Goal: Find specific page/section: Find specific page/section

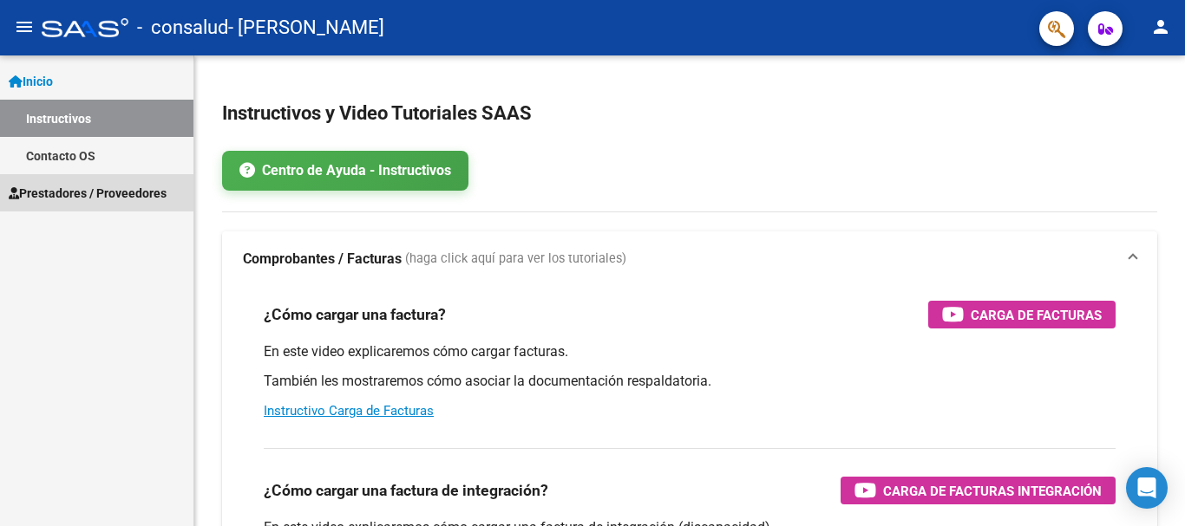
click at [90, 185] on span "Prestadores / Proveedores" at bounding box center [88, 193] width 158 height 19
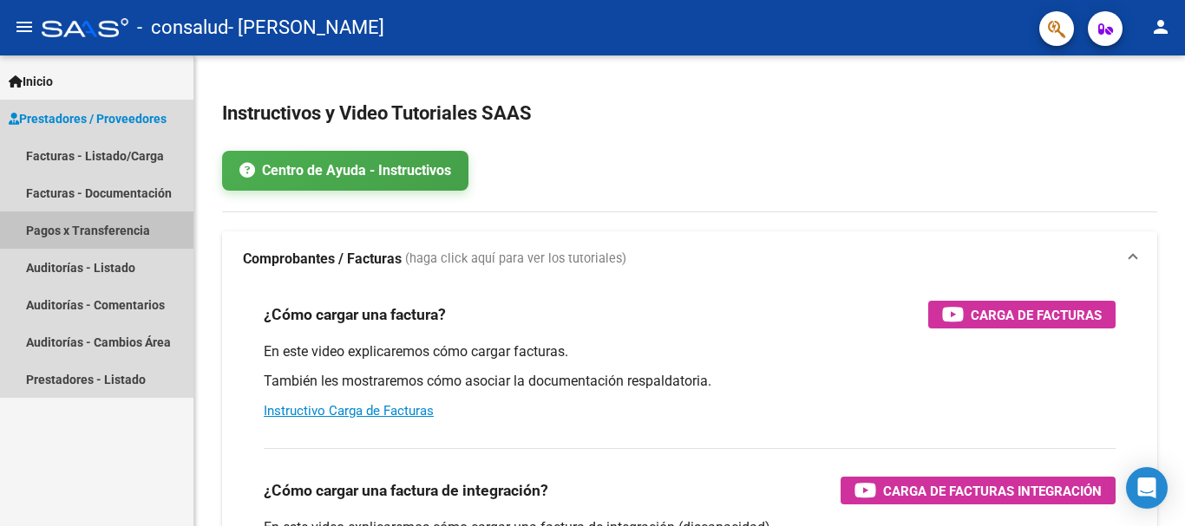
click at [115, 230] on link "Pagos x Transferencia" at bounding box center [96, 230] width 193 height 37
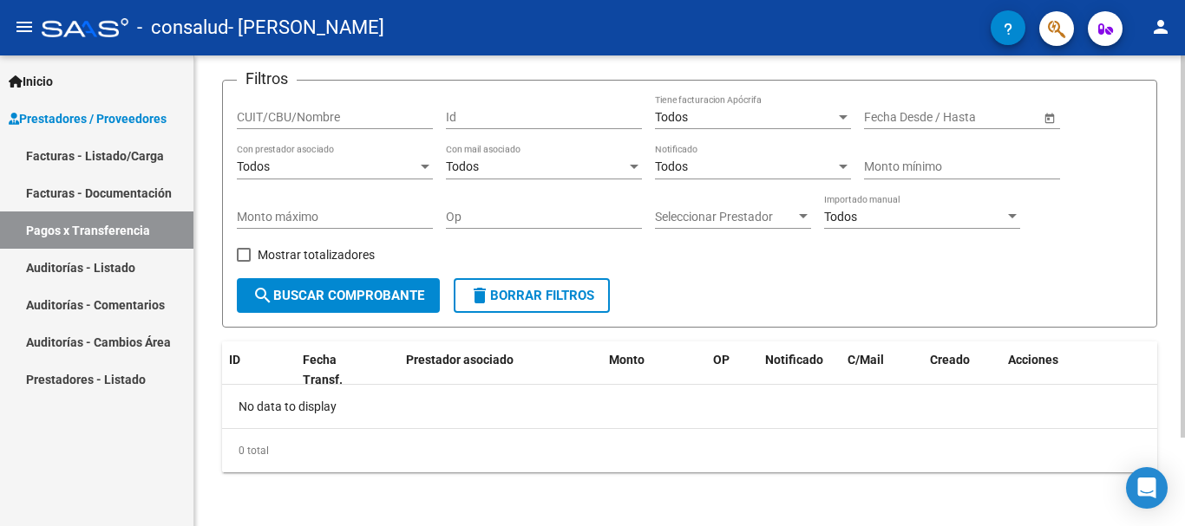
scroll to position [109, 0]
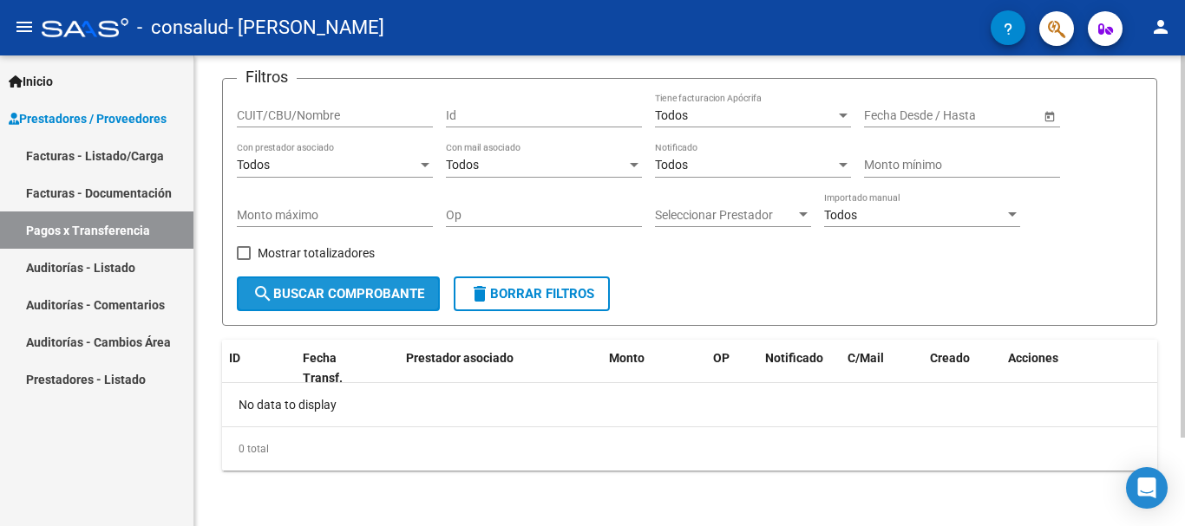
click at [342, 299] on span "search Buscar Comprobante" at bounding box center [338, 294] width 172 height 16
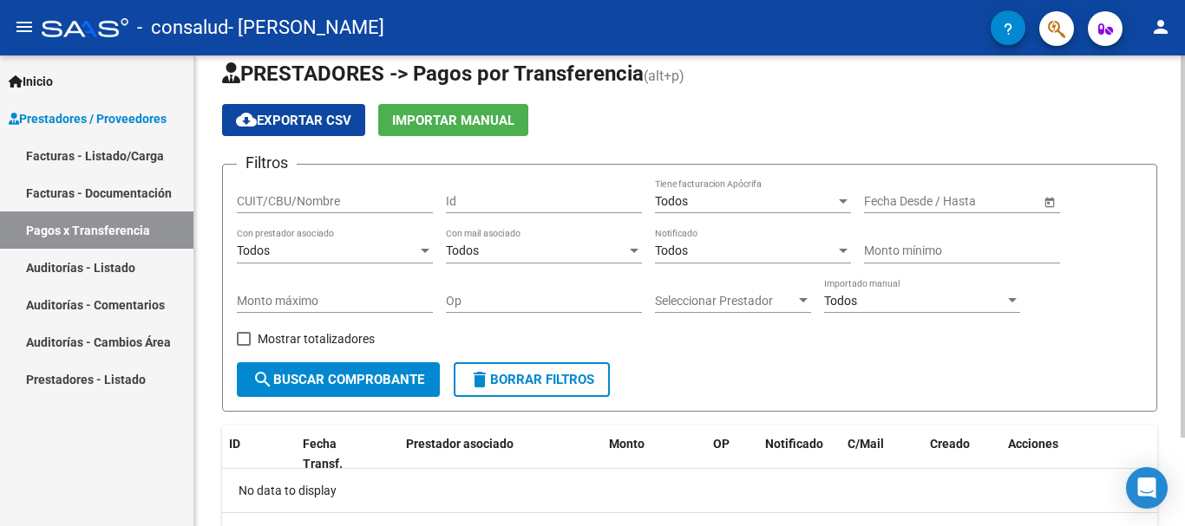
scroll to position [23, 0]
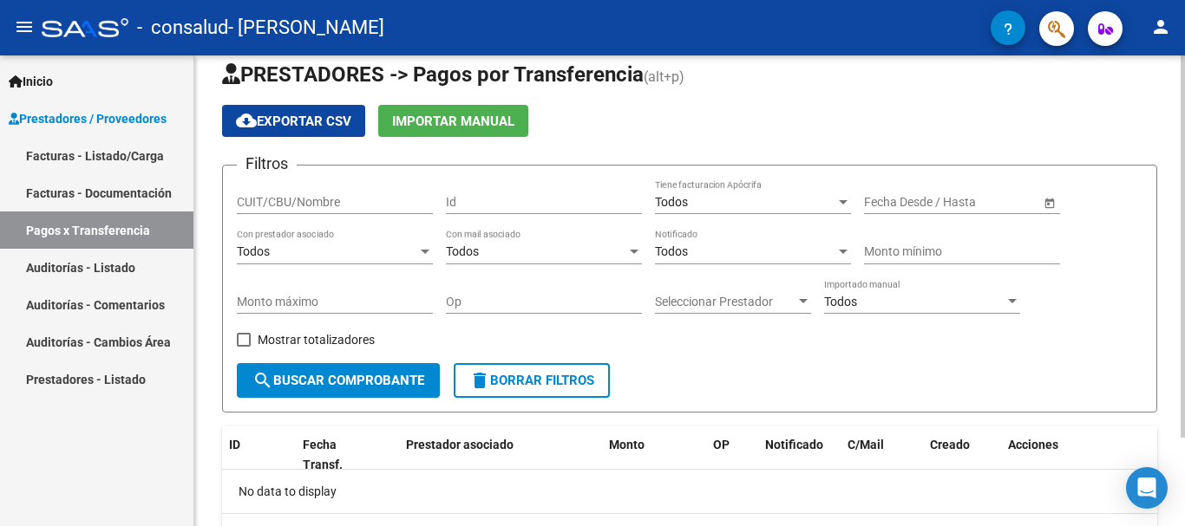
click at [417, 200] on input "CUIT/CBU/Nombre" at bounding box center [335, 202] width 196 height 15
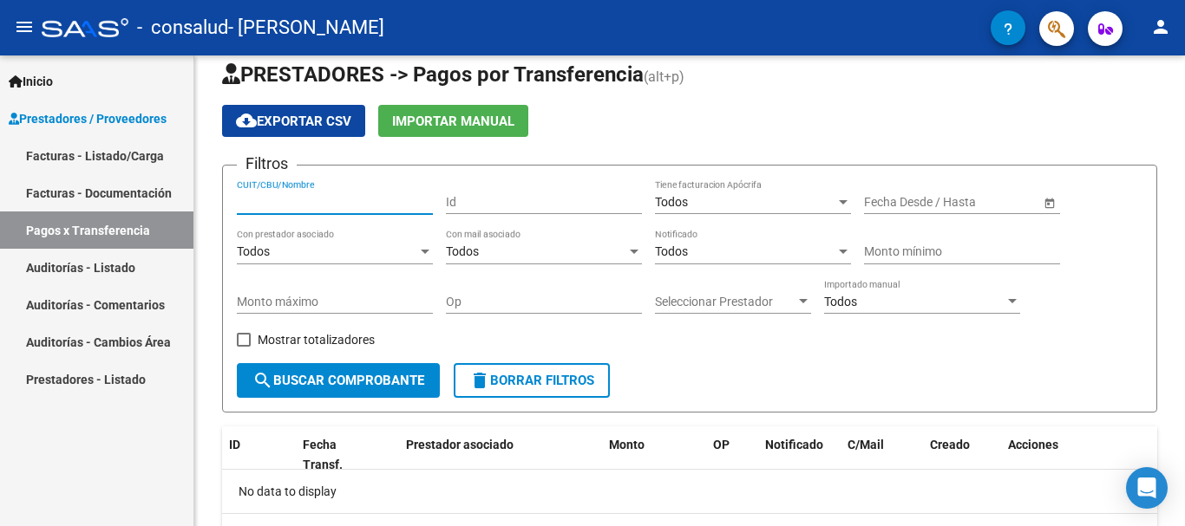
click at [128, 193] on link "Facturas - Documentación" at bounding box center [96, 192] width 193 height 37
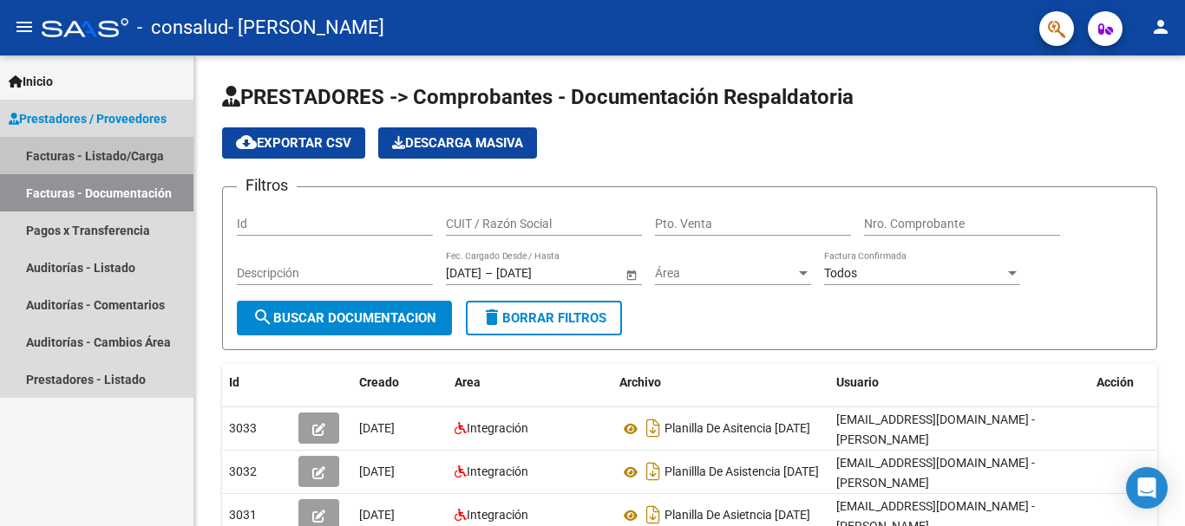
click at [142, 152] on link "Facturas - Listado/Carga" at bounding box center [96, 155] width 193 height 37
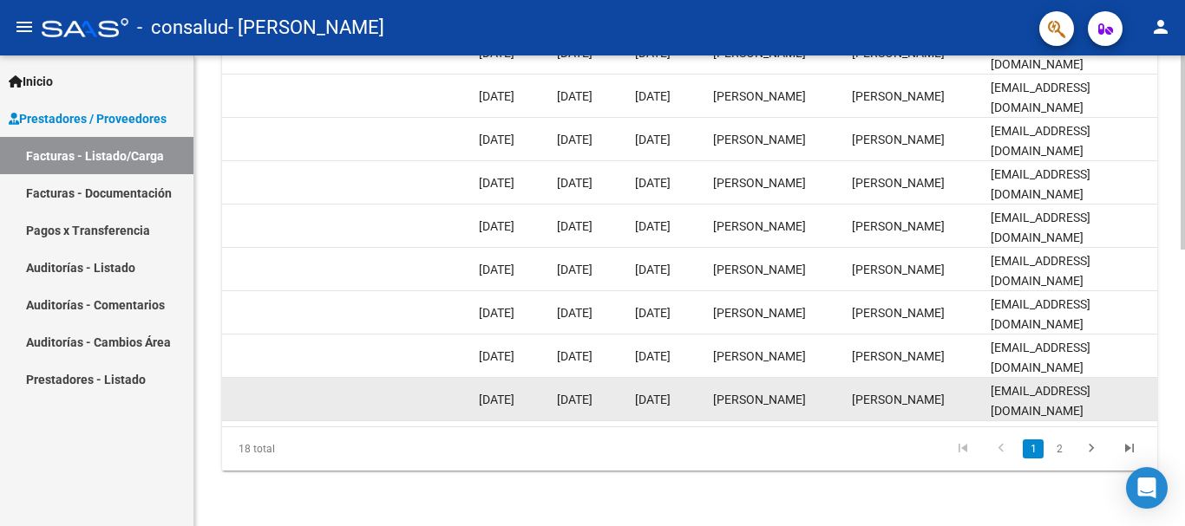
scroll to position [673, 0]
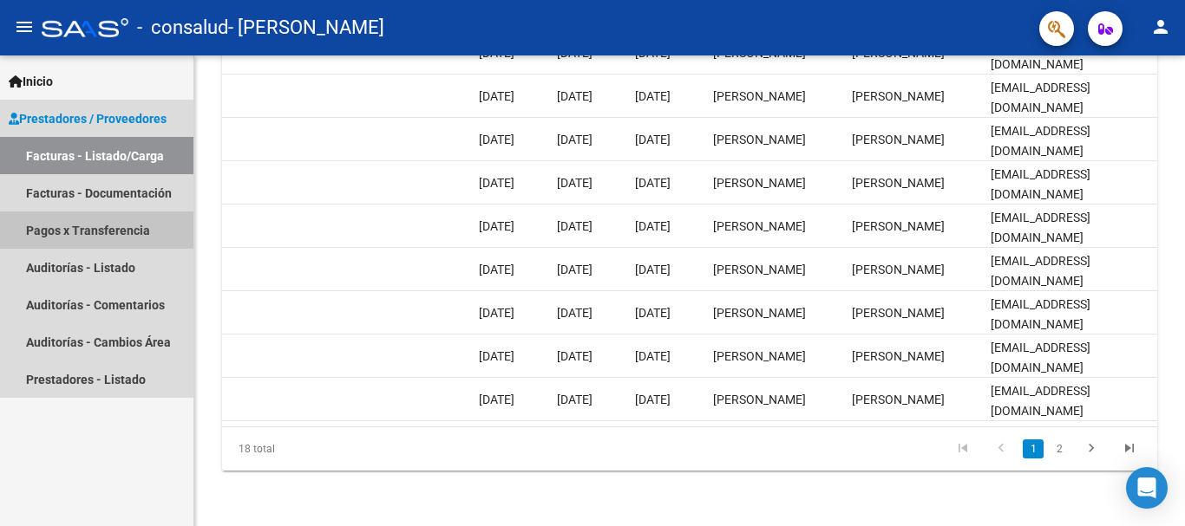
click at [102, 239] on link "Pagos x Transferencia" at bounding box center [96, 230] width 193 height 37
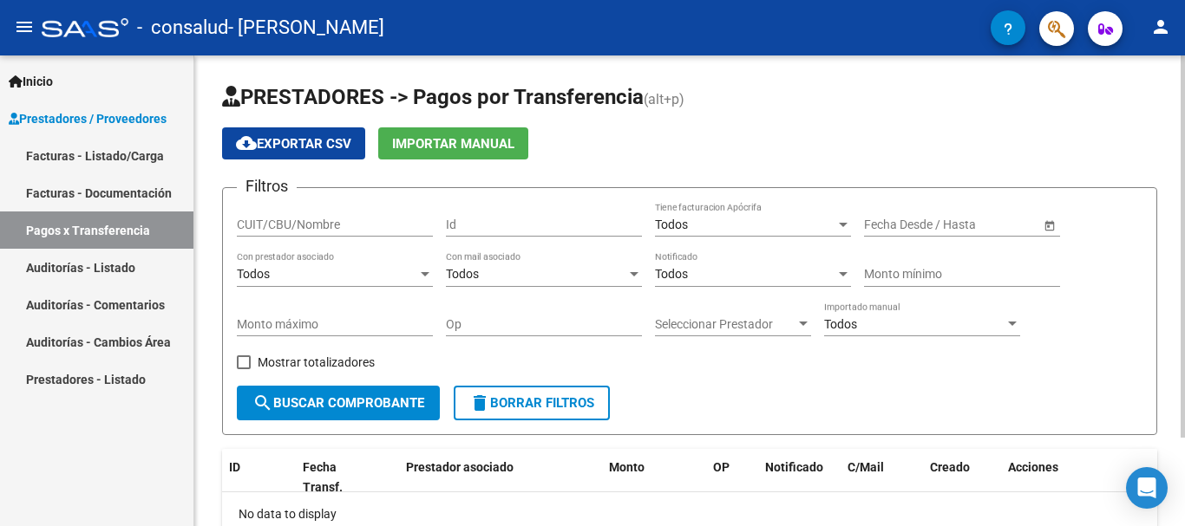
click at [397, 233] on div "CUIT/CBU/Nombre" at bounding box center [335, 219] width 196 height 35
click at [404, 219] on input "CUIT/CBU/Nombre" at bounding box center [335, 225] width 196 height 15
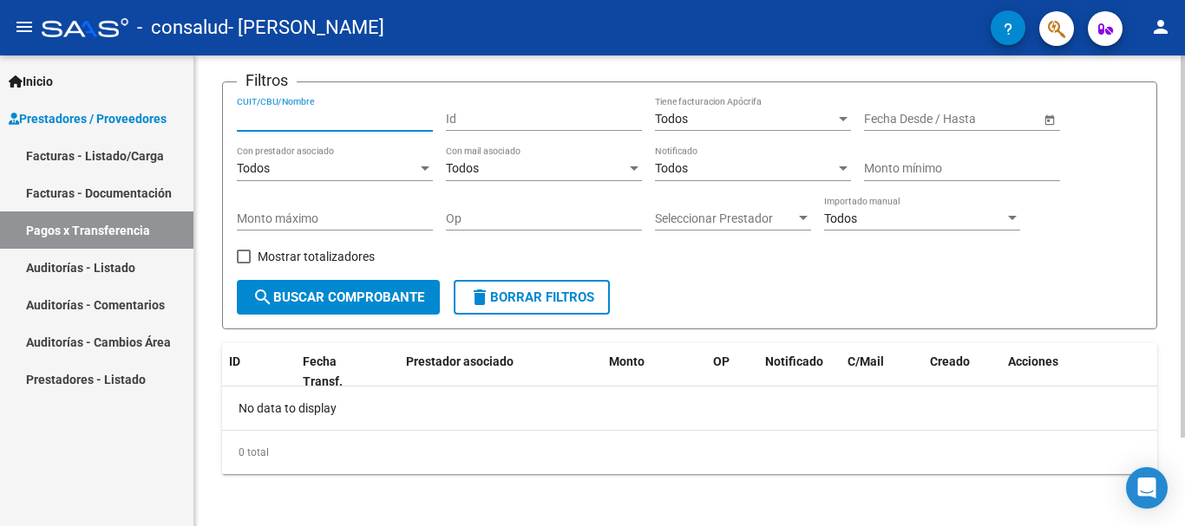
scroll to position [109, 0]
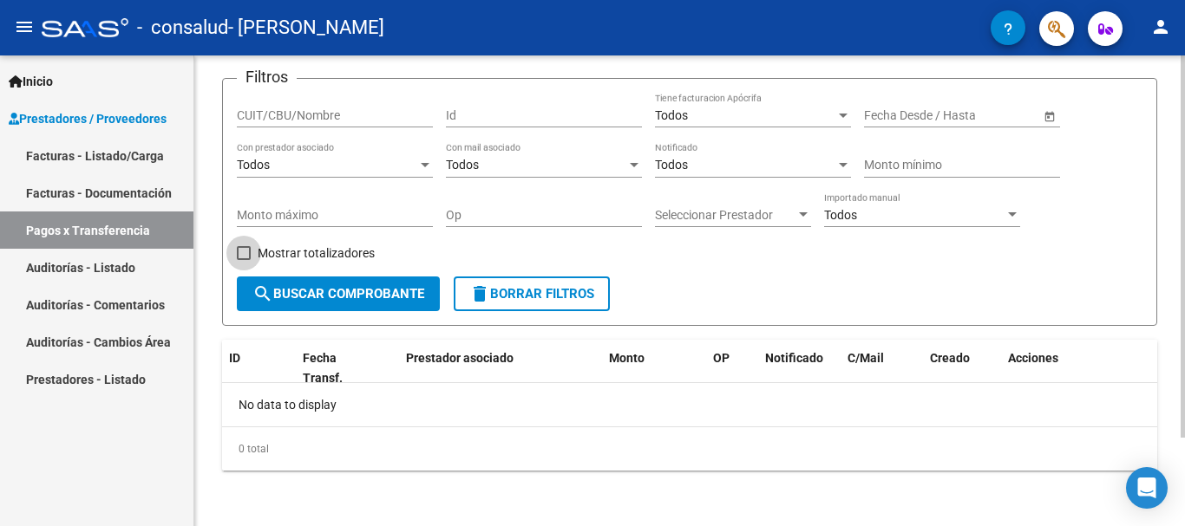
click at [247, 252] on span at bounding box center [244, 253] width 14 height 14
click at [244, 260] on input "Mostrar totalizadores" at bounding box center [243, 260] width 1 height 1
click at [248, 256] on span at bounding box center [244, 253] width 14 height 14
click at [244, 260] on input "Mostrar totalizadores" at bounding box center [243, 260] width 1 height 1
checkbox input "false"
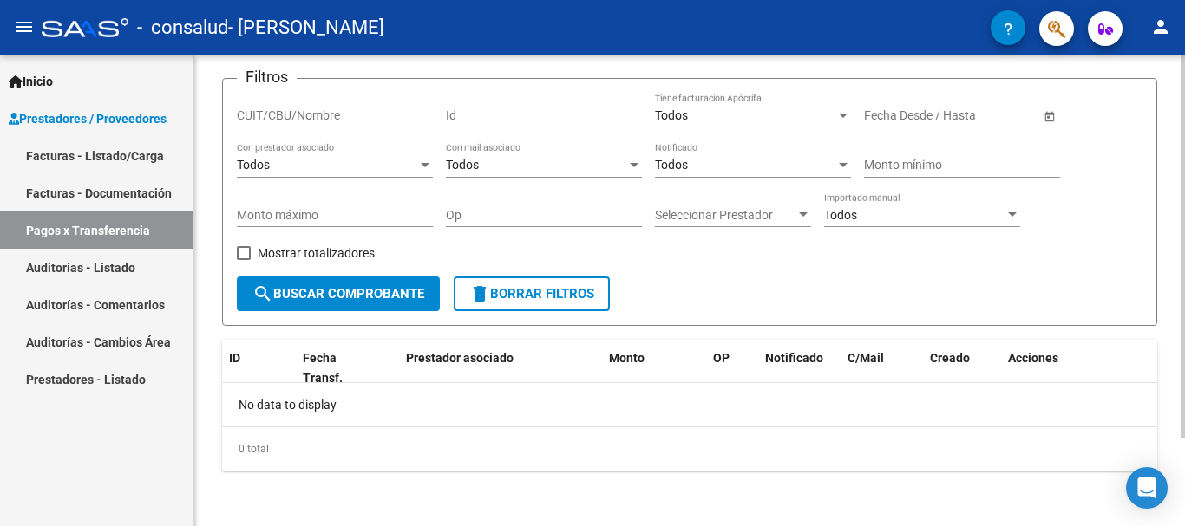
click at [339, 308] on button "search Buscar Comprobante" at bounding box center [338, 294] width 203 height 35
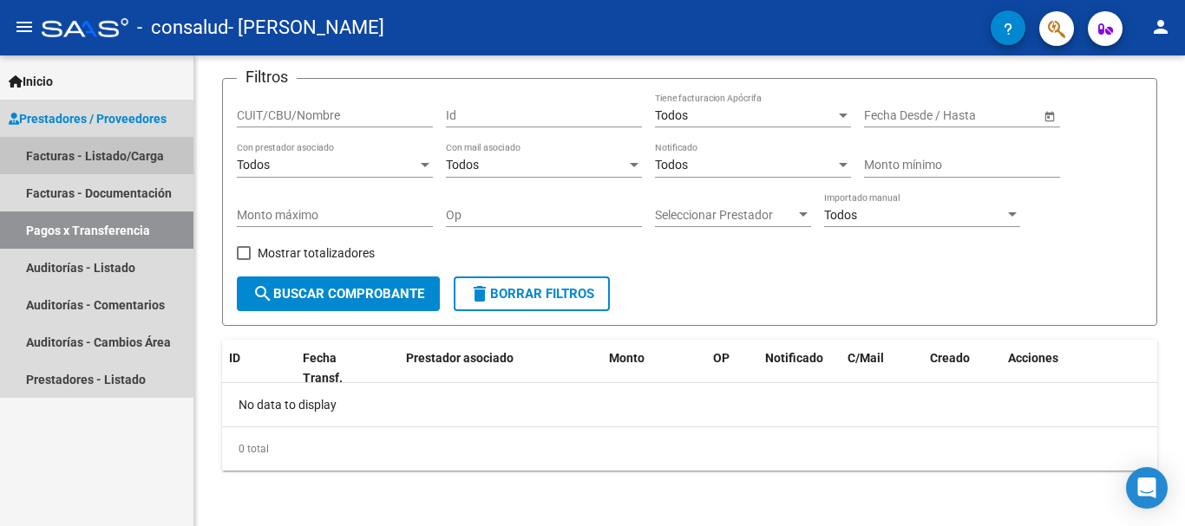
click at [124, 161] on link "Facturas - Listado/Carga" at bounding box center [96, 155] width 193 height 37
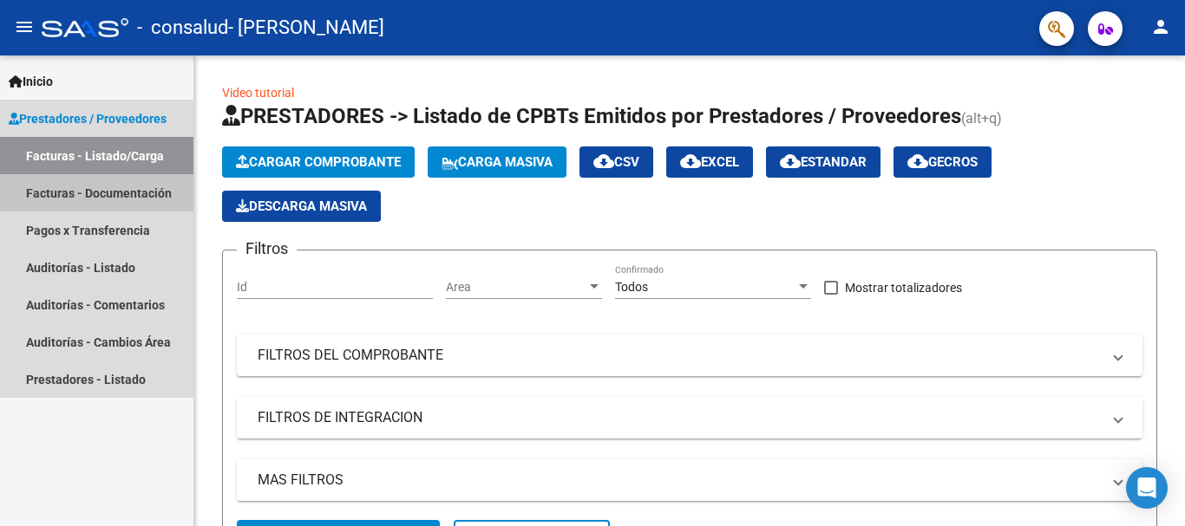
click at [115, 188] on link "Facturas - Documentación" at bounding box center [96, 192] width 193 height 37
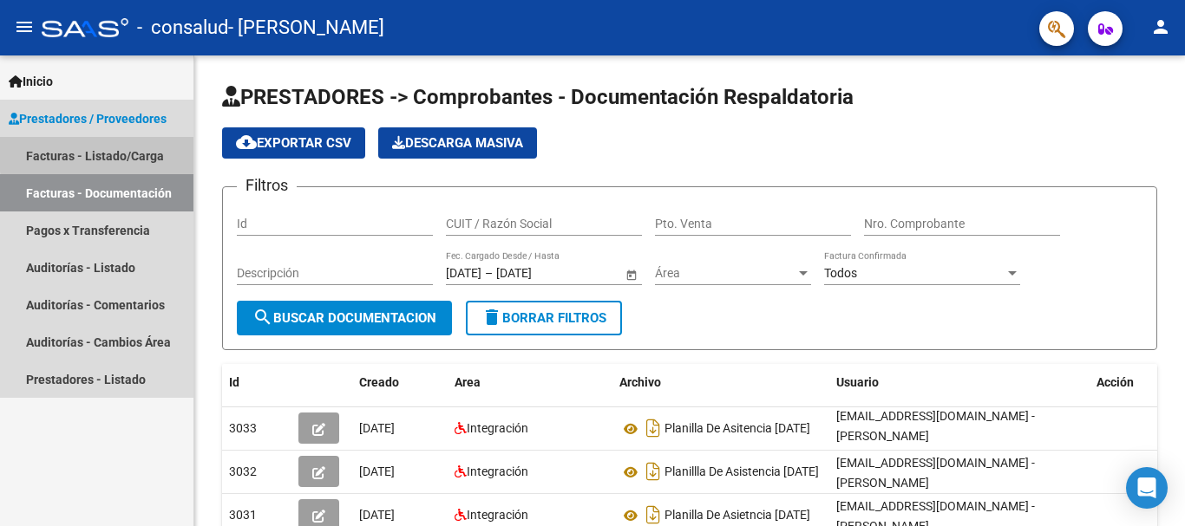
click at [127, 152] on link "Facturas - Listado/Carga" at bounding box center [96, 155] width 193 height 37
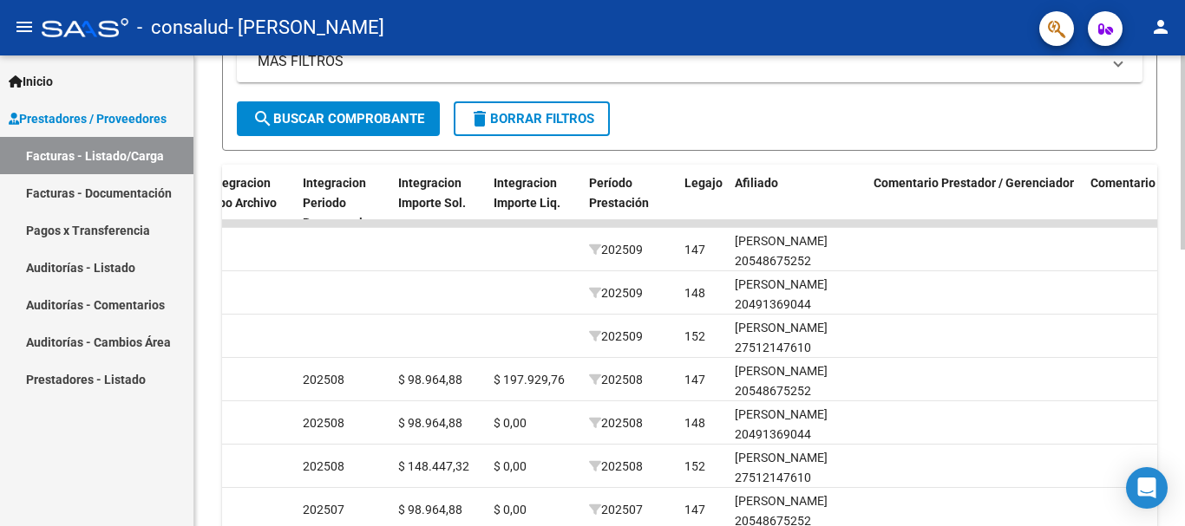
scroll to position [413, 0]
